Goal: Information Seeking & Learning: Learn about a topic

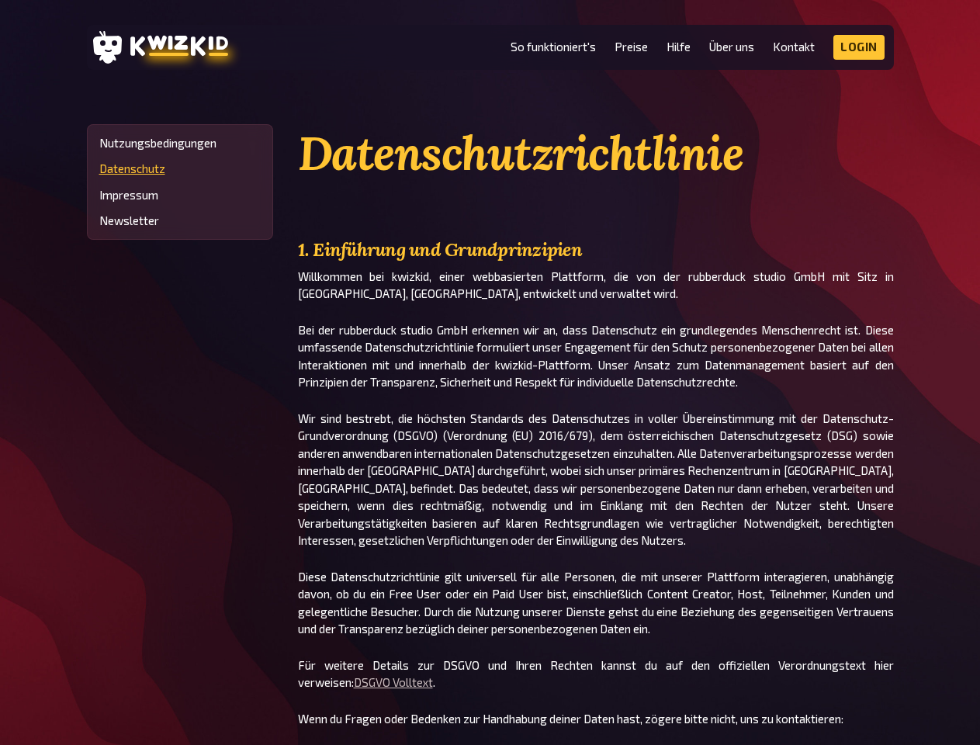
click at [490, 372] on p "Bei der rubberduck studio GmbH erkennen wir an, dass Datenschutz ein grundlegen…" at bounding box center [596, 356] width 596 height 70
